Goal: Task Accomplishment & Management: Manage account settings

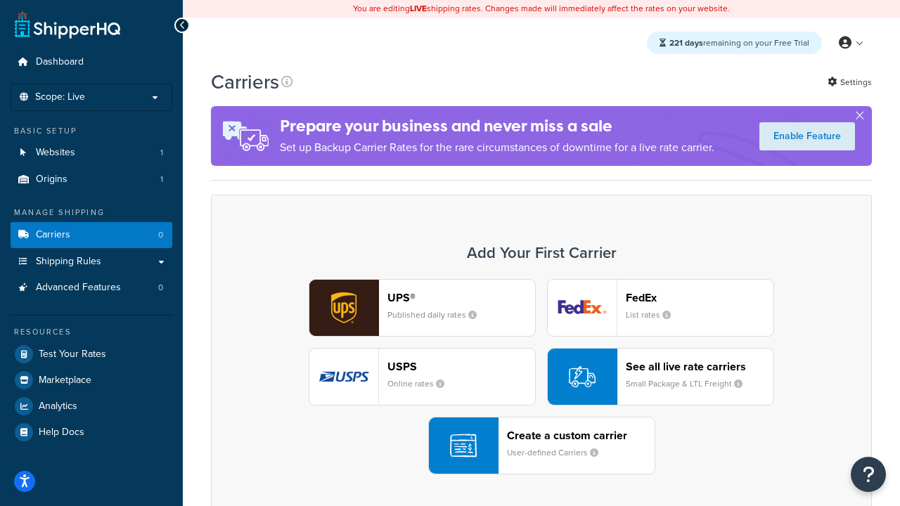
click at [541, 377] on div "UPS® Published daily rates FedEx List rates USPS Online rates See all live rate…" at bounding box center [541, 376] width 631 height 195
click at [700, 297] on header "FedEx" at bounding box center [700, 297] width 148 height 13
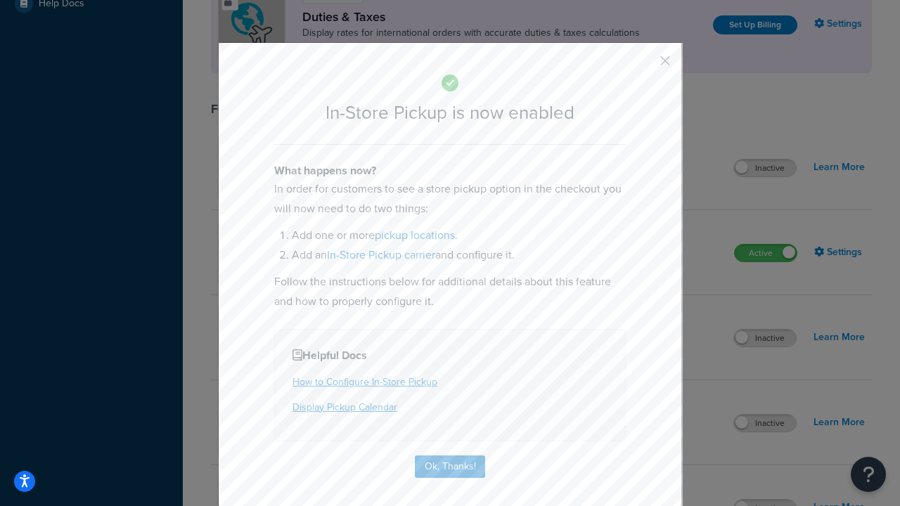
click at [644, 65] on button "button" at bounding box center [645, 66] width 4 height 4
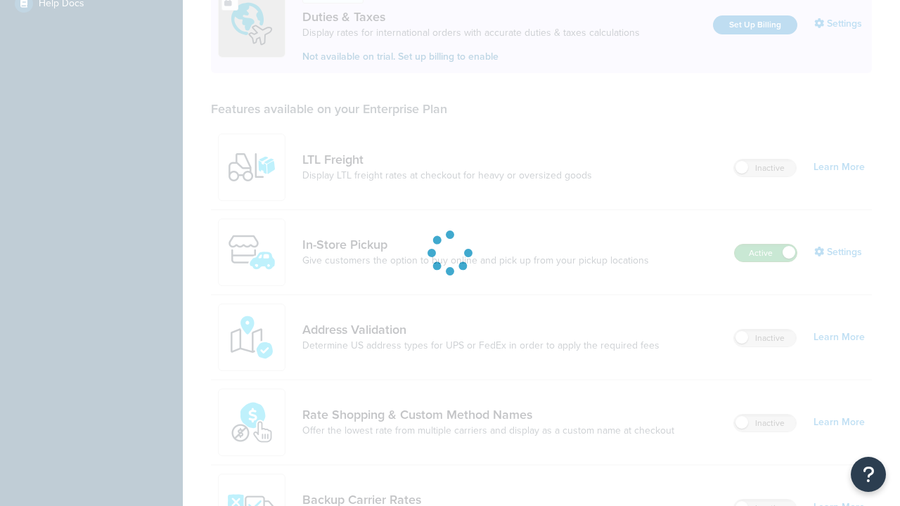
click at [766, 245] on label "Active" at bounding box center [766, 253] width 62 height 17
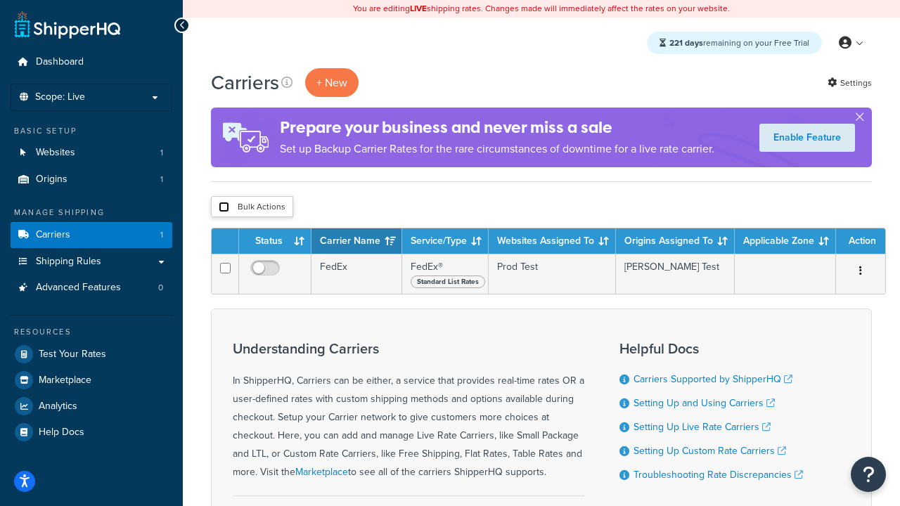
click at [224, 207] on input "checkbox" at bounding box center [224, 207] width 11 height 11
checkbox input "true"
click at [0, 0] on button "Delete" at bounding box center [0, 0] width 0 height 0
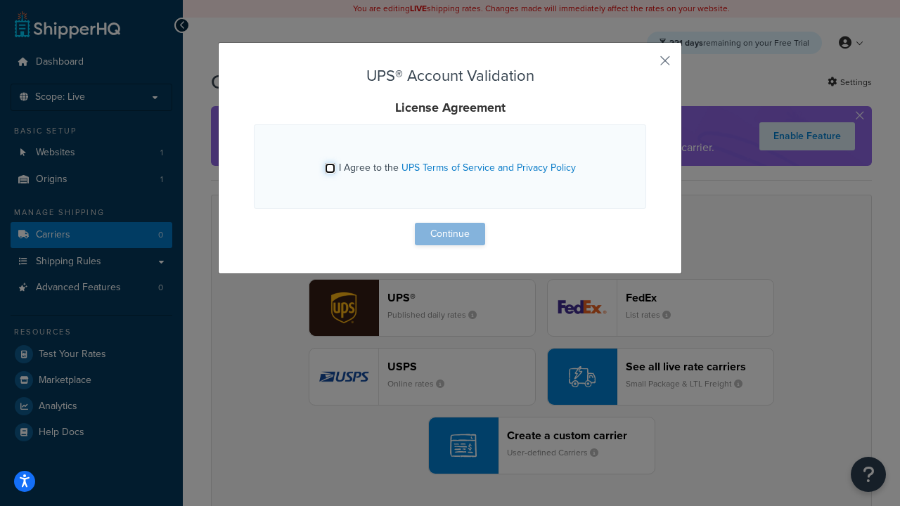
click at [330, 168] on input "I Agree to the UPS Terms of Service and Privacy Policy" at bounding box center [330, 168] width 11 height 11
checkbox input "true"
click at [450, 234] on button "Continue" at bounding box center [450, 234] width 70 height 23
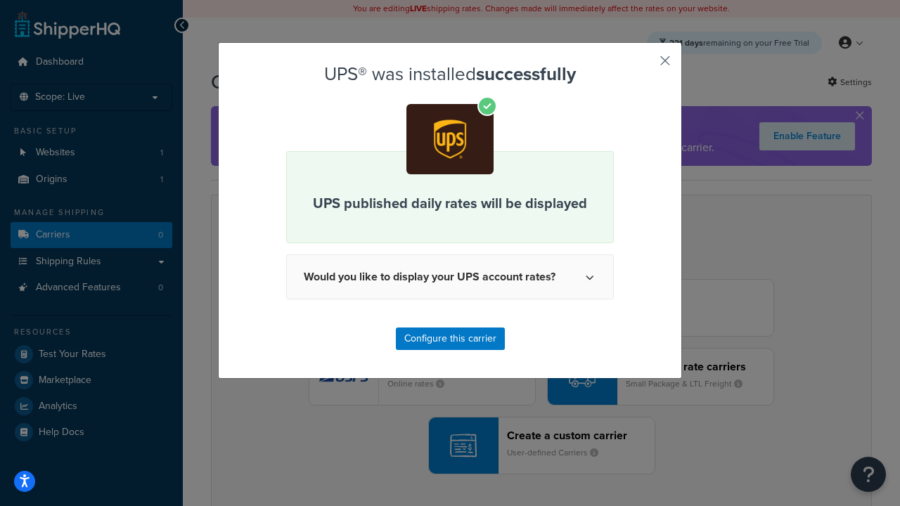
click at [644, 65] on button "button" at bounding box center [645, 66] width 4 height 4
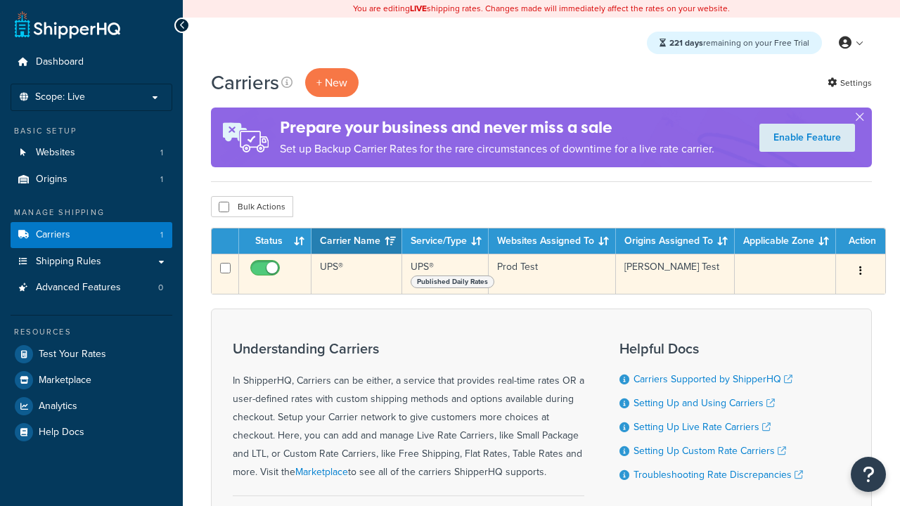
click at [267, 272] on input "checkbox" at bounding box center [267, 272] width 39 height 18
checkbox input "false"
click at [267, 272] on input "checkbox" at bounding box center [267, 272] width 39 height 18
checkbox input "true"
